Goal: Transaction & Acquisition: Book appointment/travel/reservation

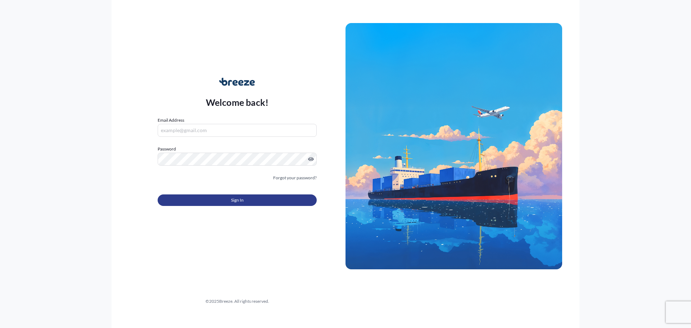
type input "[EMAIL_ADDRESS][DOMAIN_NAME]"
click at [232, 208] on form "Email Address [EMAIL_ADDRESS][DOMAIN_NAME] Password Must include: Upper & lower…" at bounding box center [237, 166] width 159 height 98
click at [231, 203] on span "Sign In" at bounding box center [237, 200] width 13 height 7
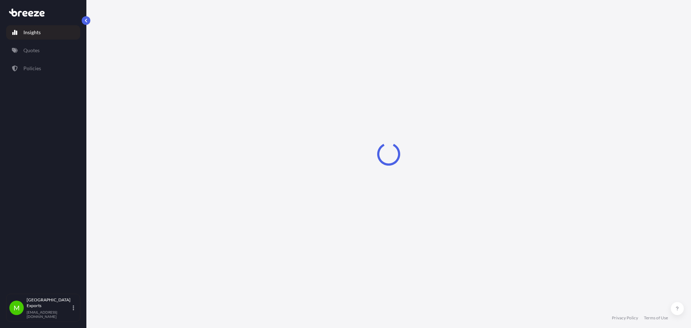
select select "2025"
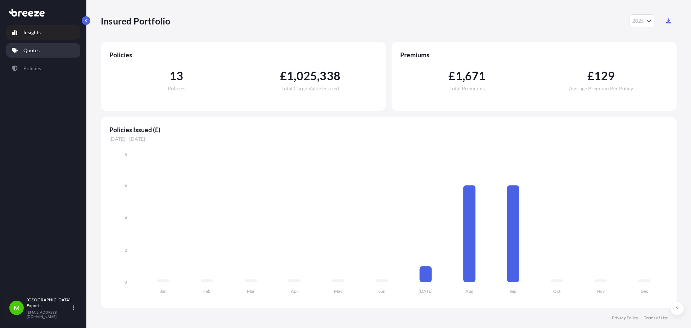
click at [50, 49] on link "Quotes" at bounding box center [43, 50] width 74 height 14
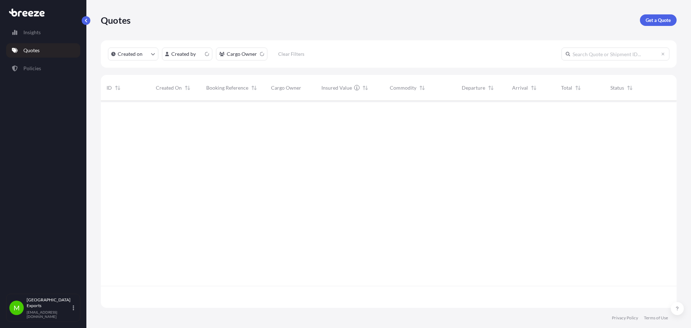
scroll to position [206, 571]
click at [650, 22] on p "Get a Quote" at bounding box center [658, 20] width 25 height 7
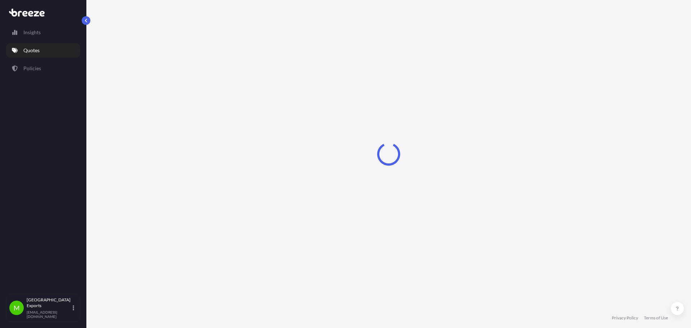
select select "Road"
select select "Sea"
select select "1"
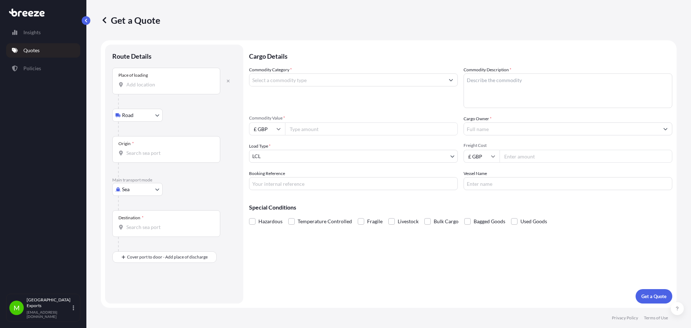
click at [154, 85] on input "Place of loading" at bounding box center [168, 84] width 85 height 7
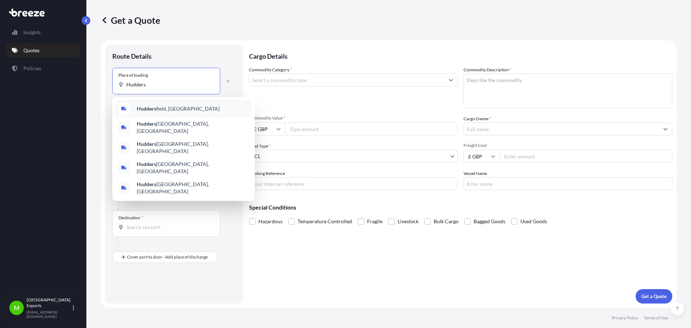
click at [168, 106] on span "Hudders field, [GEOGRAPHIC_DATA]" at bounding box center [178, 108] width 83 height 7
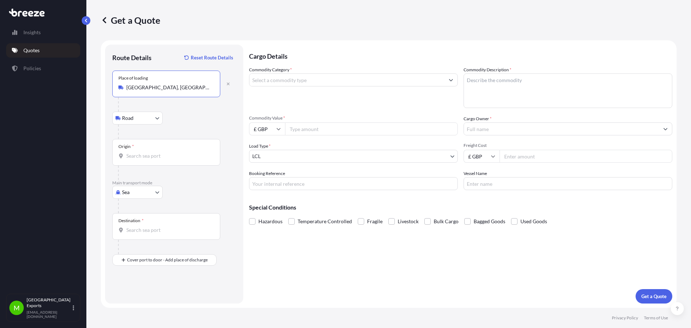
type input "[GEOGRAPHIC_DATA], [GEOGRAPHIC_DATA]"
click at [138, 162] on div "Origin *" at bounding box center [166, 152] width 108 height 27
click at [138, 160] on input "Origin *" at bounding box center [168, 155] width 85 height 7
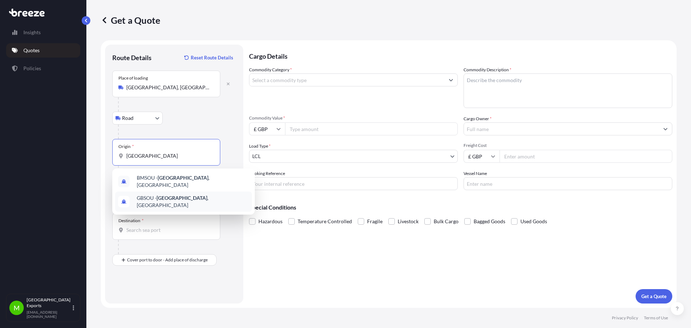
click at [167, 193] on div "GBSOU - [GEOGRAPHIC_DATA] , [GEOGRAPHIC_DATA]" at bounding box center [183, 202] width 137 height 20
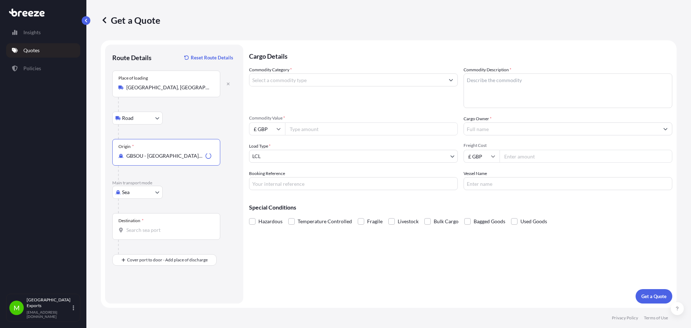
type input "GBSOU - [GEOGRAPHIC_DATA], [GEOGRAPHIC_DATA]"
click at [137, 226] on div "Destination *" at bounding box center [166, 226] width 108 height 27
click at [137, 226] on input "Destination *" at bounding box center [168, 229] width 85 height 7
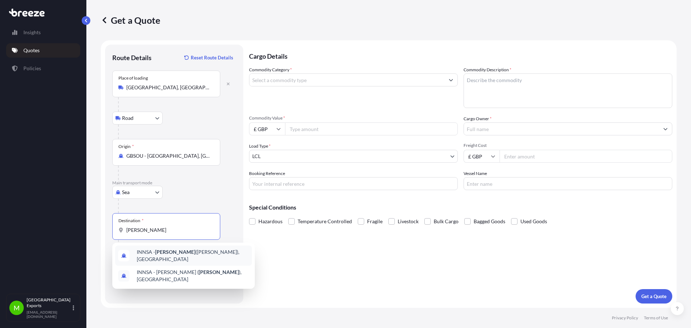
click at [155, 249] on div "INNSA - [GEOGRAPHIC_DATA] ([PERSON_NAME]), [GEOGRAPHIC_DATA]" at bounding box center [183, 256] width 137 height 20
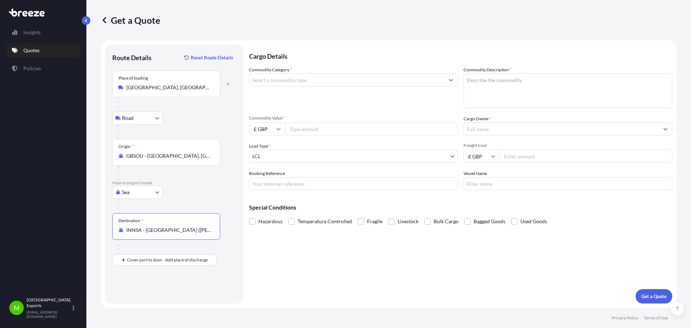
type input "INNSA - [GEOGRAPHIC_DATA] ([PERSON_NAME]), [GEOGRAPHIC_DATA]"
click at [281, 81] on input "Commodity Category *" at bounding box center [347, 79] width 195 height 13
type input "B"
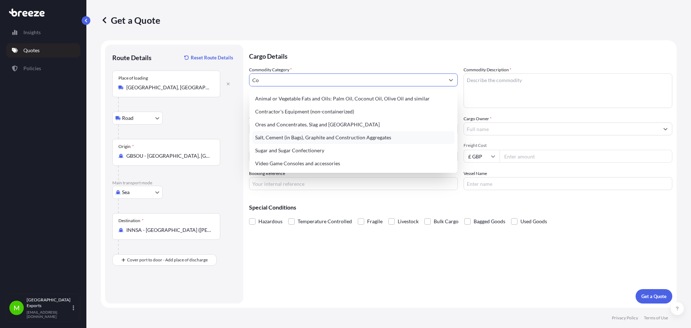
type input "C"
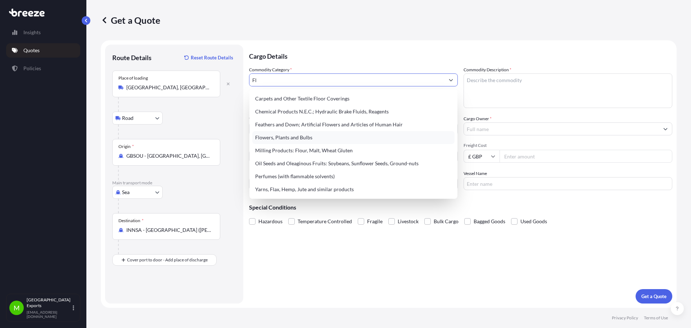
type input "F"
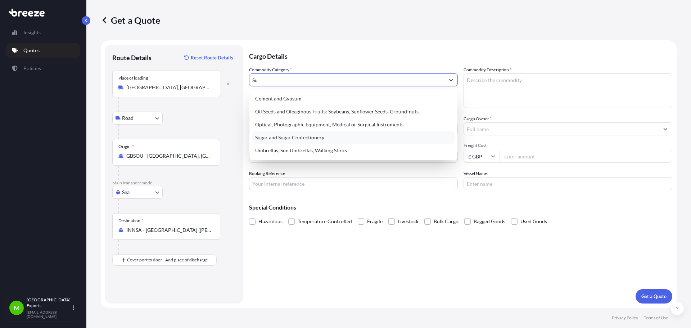
type input "S"
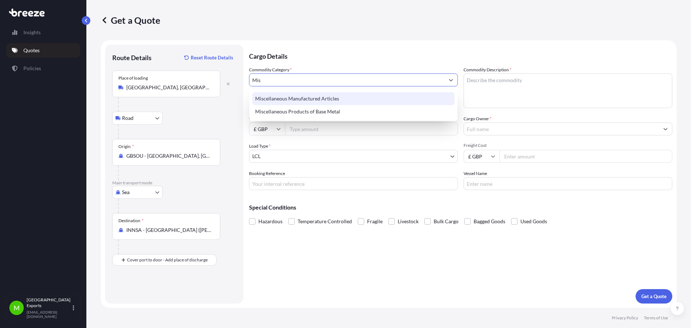
click at [315, 98] on div "Miscellaneous Manufactured Articles" at bounding box center [353, 98] width 202 height 13
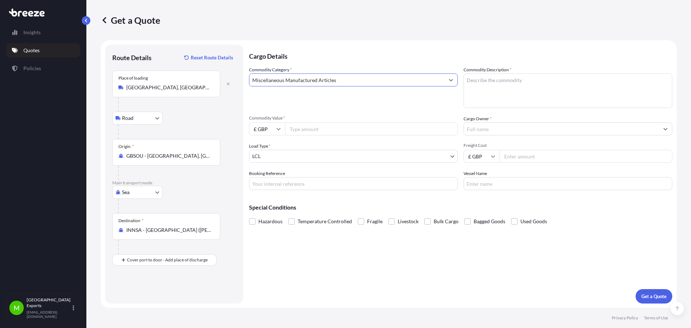
type input "Miscellaneous Manufactured Articles"
click at [544, 80] on textarea "Commodity Description *" at bounding box center [568, 90] width 209 height 35
click at [524, 95] on textarea "Commodity Description *" at bounding box center [568, 90] width 209 height 35
paste textarea "Floor flatness survey equipment"
type textarea "Floor flatness survey equipment"
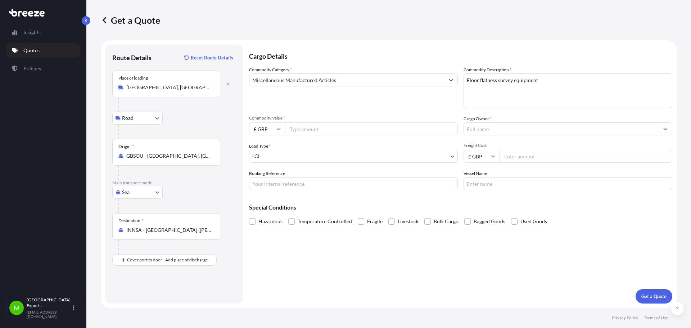
click at [331, 127] on input "Commodity Value *" at bounding box center [371, 128] width 173 height 13
type input "12352"
click at [515, 127] on input "Cargo Owner *" at bounding box center [561, 128] width 195 height 13
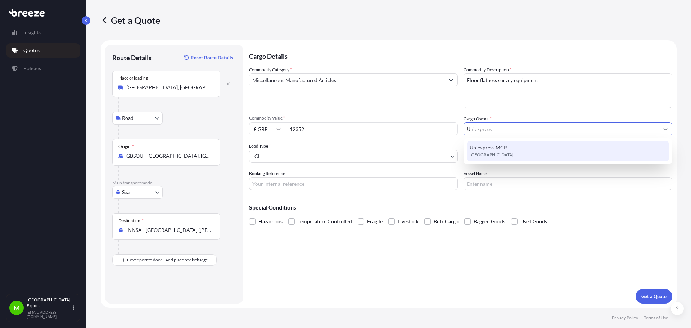
click at [499, 153] on span "[GEOGRAPHIC_DATA]" at bounding box center [492, 154] width 44 height 7
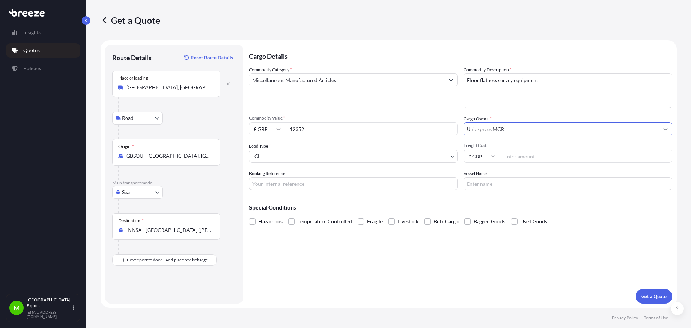
type input "Uniexpress MCR"
click at [372, 152] on body "6 options available. 1 option available. 0 options available. 1 option availabl…" at bounding box center [345, 164] width 691 height 328
click at [526, 155] on input "Freight Cost" at bounding box center [586, 156] width 173 height 13
type input "150"
click at [326, 183] on input "Booking Reference" at bounding box center [353, 183] width 209 height 13
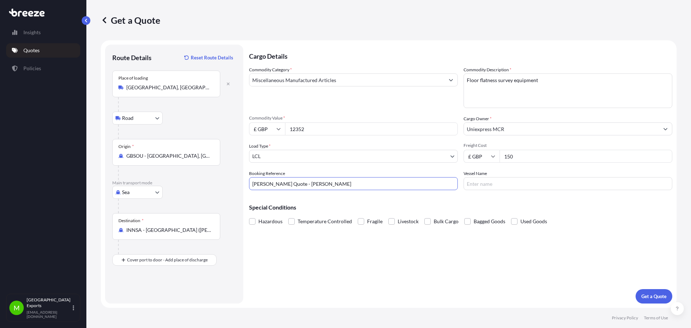
type input "[PERSON_NAME] Quote - [PERSON_NAME]"
click at [650, 296] on p "Get a Quote" at bounding box center [654, 296] width 25 height 7
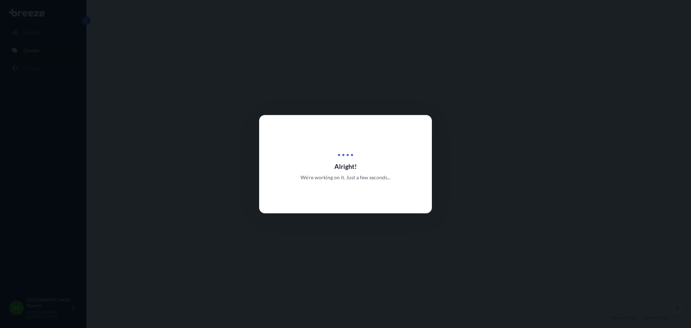
select select "Road"
select select "Sea"
select select "1"
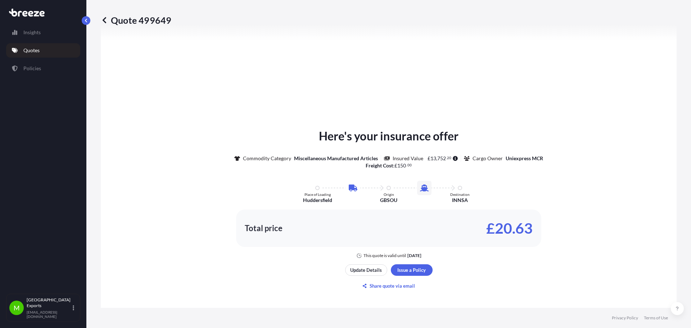
scroll to position [282, 0]
